Goal: Task Accomplishment & Management: Manage account settings

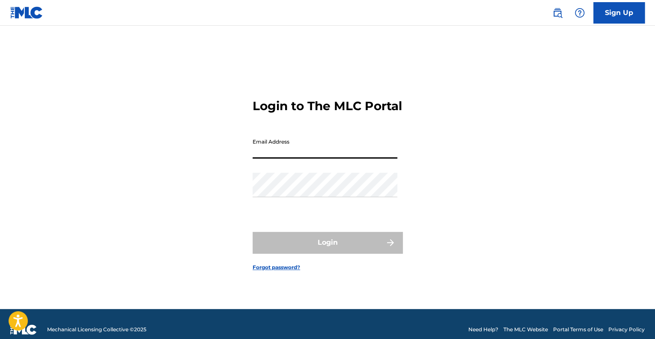
click at [319, 155] on input "Email Address" at bounding box center [325, 146] width 145 height 24
type input "[EMAIL_ADDRESS][DOMAIN_NAME]"
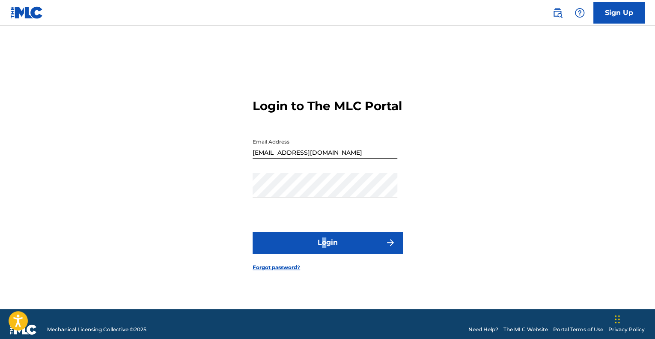
drag, startPoint x: 321, startPoint y: 238, endPoint x: 324, endPoint y: 244, distance: 7.5
click at [324, 244] on form "Login to The MLC Portal Email Address [EMAIL_ADDRESS][DOMAIN_NAME] Password Log…" at bounding box center [328, 178] width 150 height 262
click at [324, 244] on button "Login" at bounding box center [328, 242] width 150 height 21
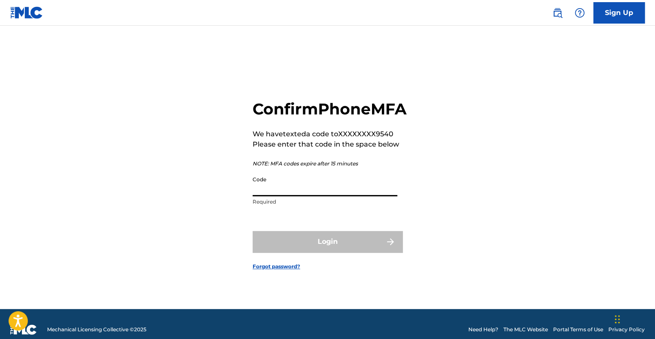
click at [329, 196] on input "Code" at bounding box center [325, 184] width 145 height 24
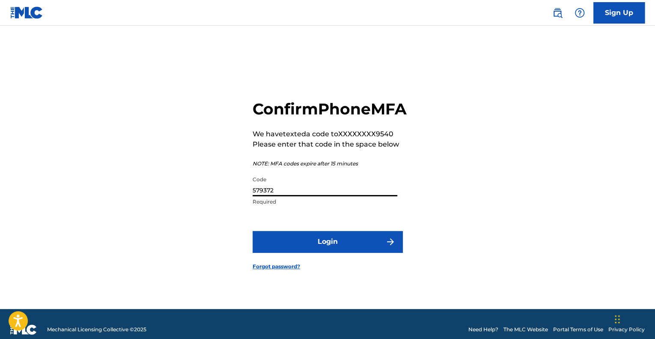
type input "579372"
click at [359, 246] on button "Login" at bounding box center [328, 241] width 150 height 21
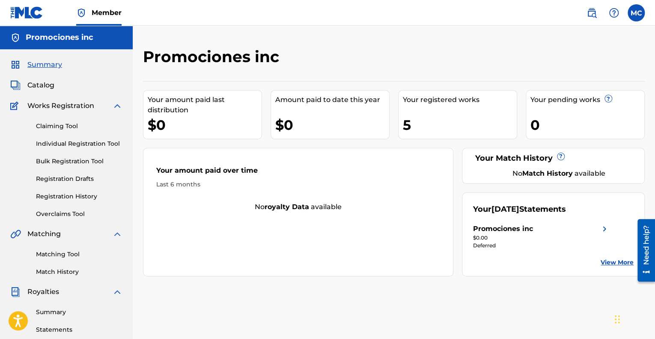
click at [406, 128] on div "5" at bounding box center [460, 124] width 114 height 19
click at [72, 195] on link "Registration History" at bounding box center [79, 196] width 86 height 9
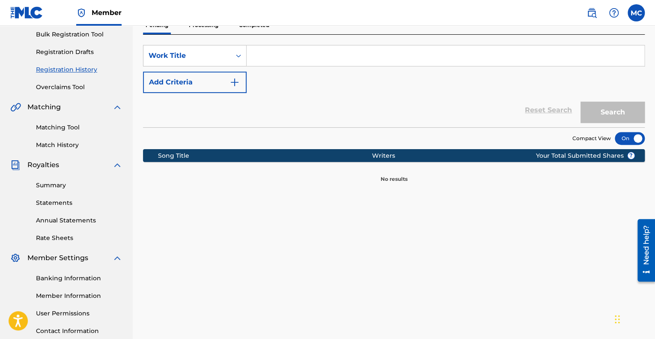
scroll to position [126, 0]
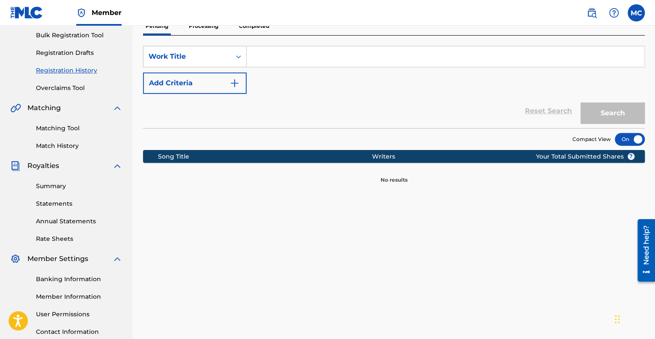
click at [55, 186] on link "Summary" at bounding box center [79, 186] width 86 height 9
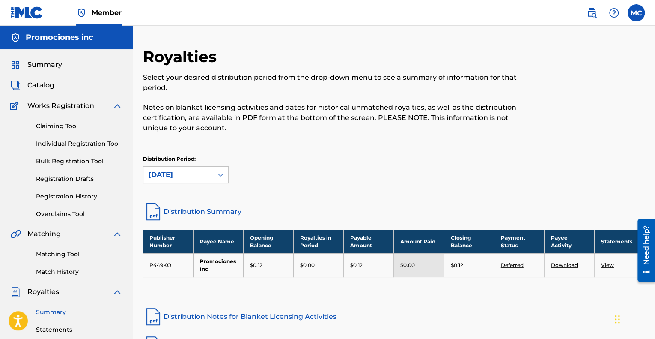
click at [91, 143] on link "Individual Registration Tool" at bounding box center [79, 143] width 86 height 9
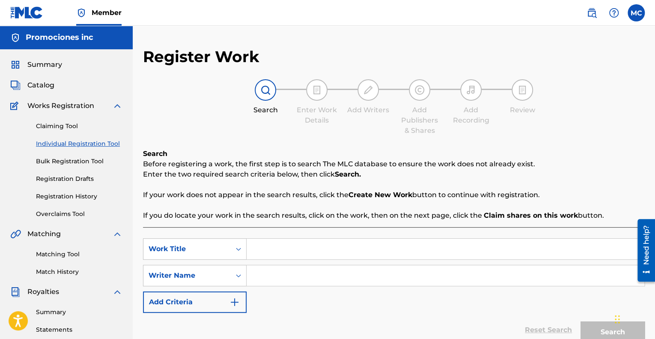
click at [36, 84] on span "Catalog" at bounding box center [40, 85] width 27 height 10
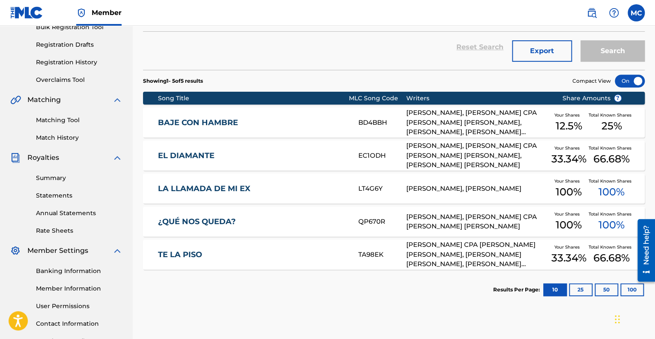
scroll to position [192, 0]
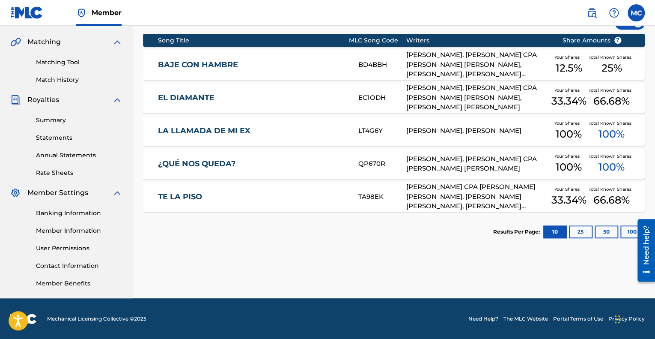
click at [639, 192] on div "TE LA PISO TA98EK [PERSON_NAME] CPA [PERSON_NAME] [PERSON_NAME], [PERSON_NAME] …" at bounding box center [394, 197] width 502 height 30
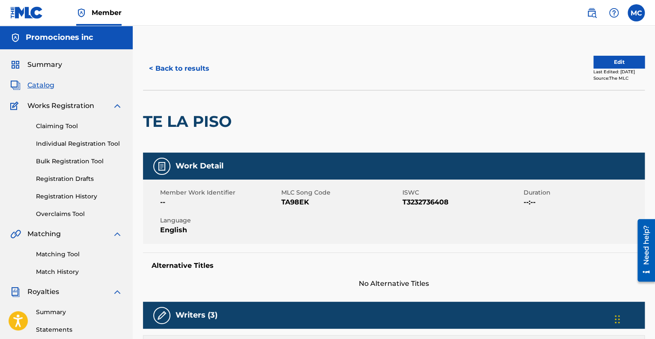
click at [43, 64] on span "Summary" at bounding box center [44, 65] width 35 height 10
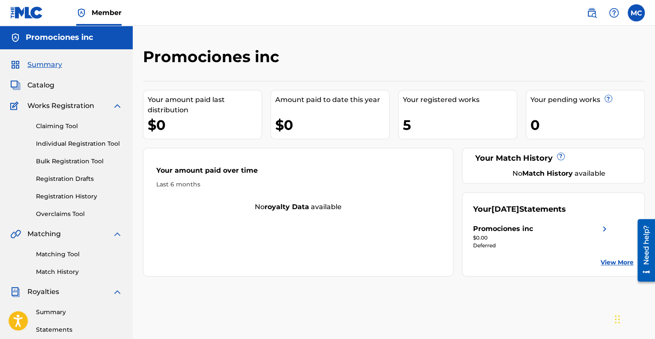
click at [104, 9] on span "Member" at bounding box center [107, 13] width 30 height 10
click at [32, 21] on link at bounding box center [26, 12] width 33 height 25
click at [629, 7] on label at bounding box center [636, 12] width 17 height 17
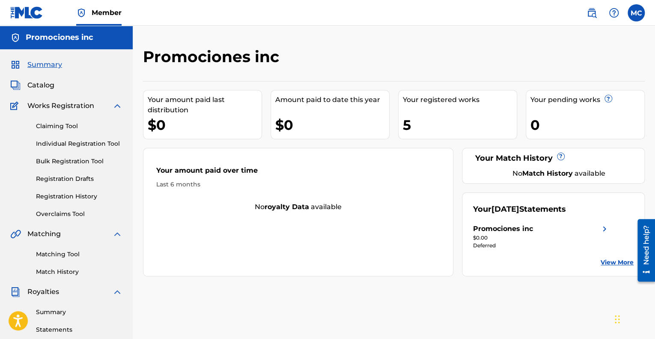
click at [636, 13] on input "MC [PERSON_NAME] [PERSON_NAME][EMAIL_ADDRESS][DOMAIN_NAME] Notification Prefere…" at bounding box center [636, 13] width 0 height 0
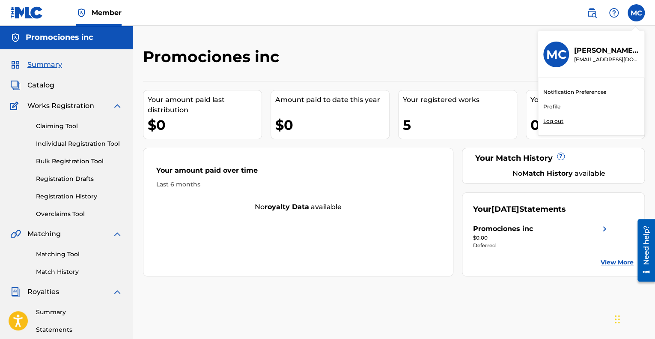
click at [575, 90] on link "Notification Preferences" at bounding box center [574, 92] width 63 height 8
